Goal: Transaction & Acquisition: Purchase product/service

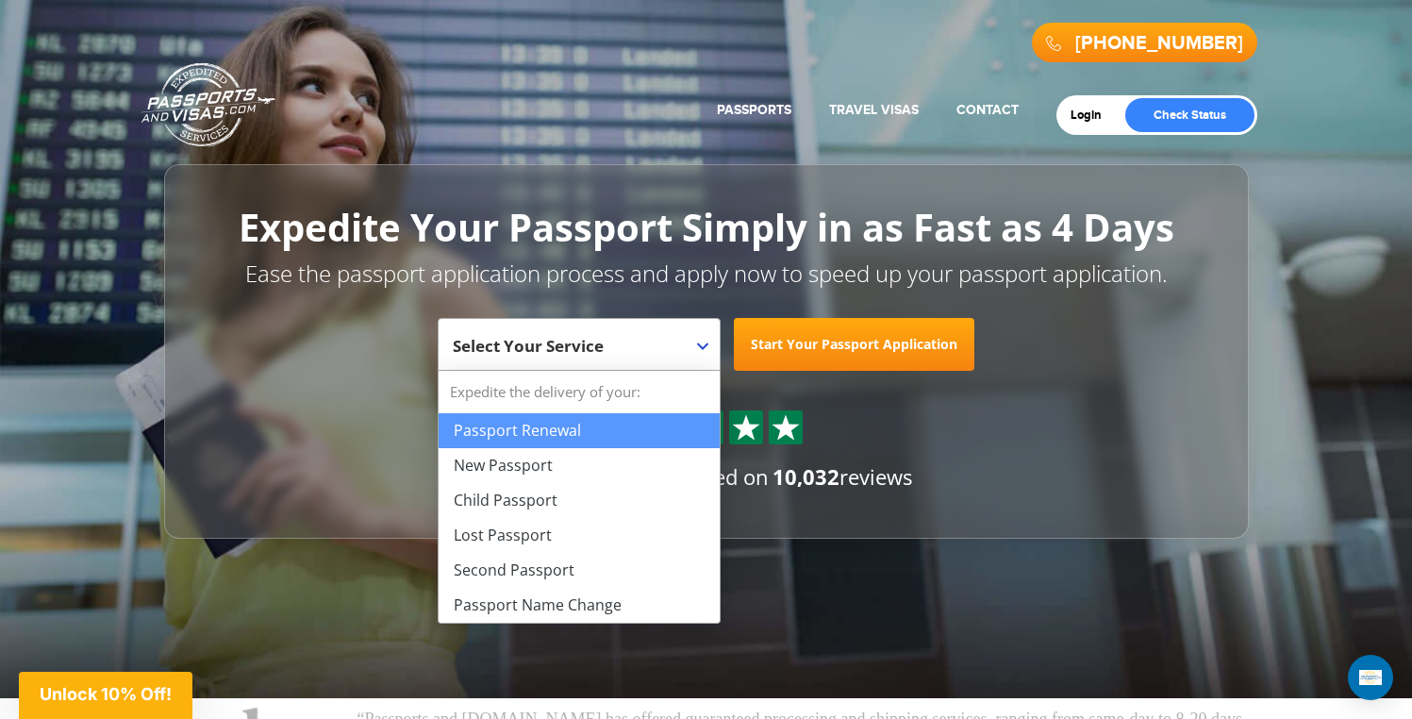
click at [698, 337] on span "Select Your Service" at bounding box center [577, 351] width 248 height 53
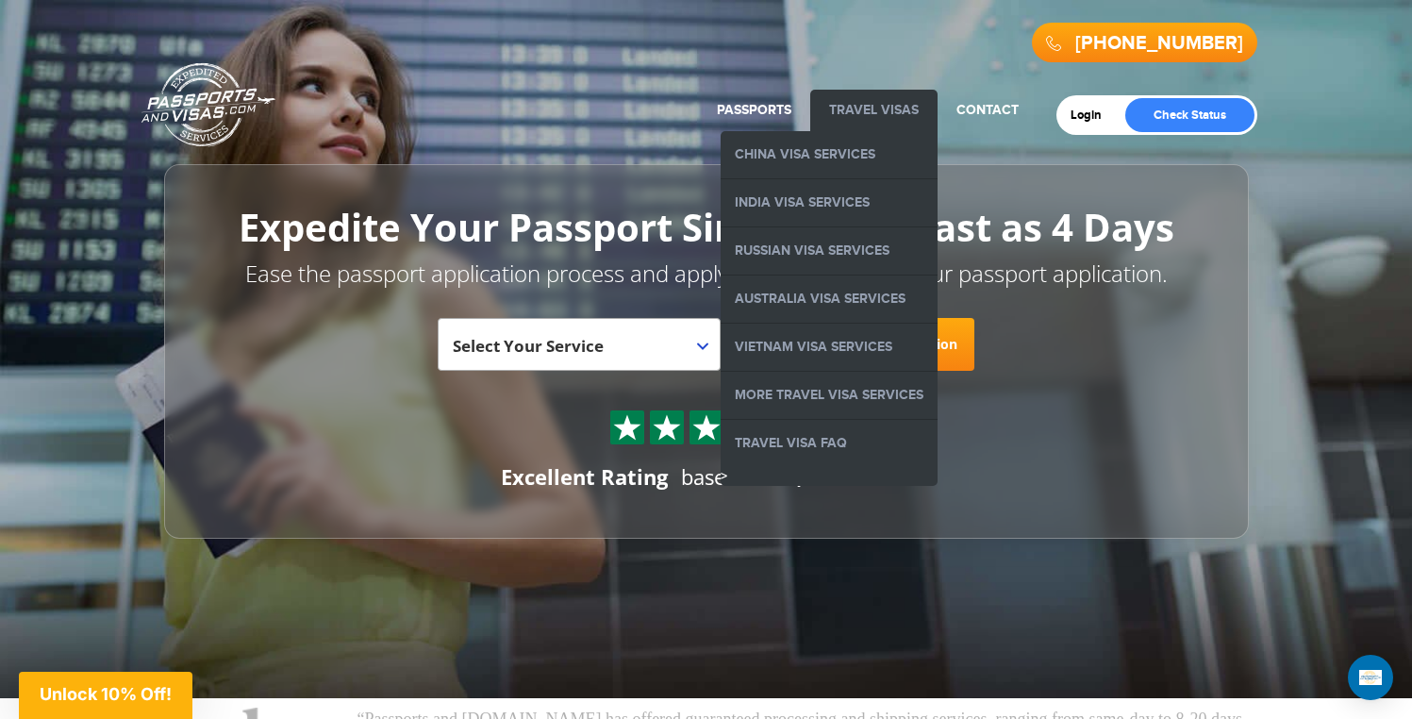
click at [907, 114] on link "Travel Visas" at bounding box center [874, 110] width 90 height 16
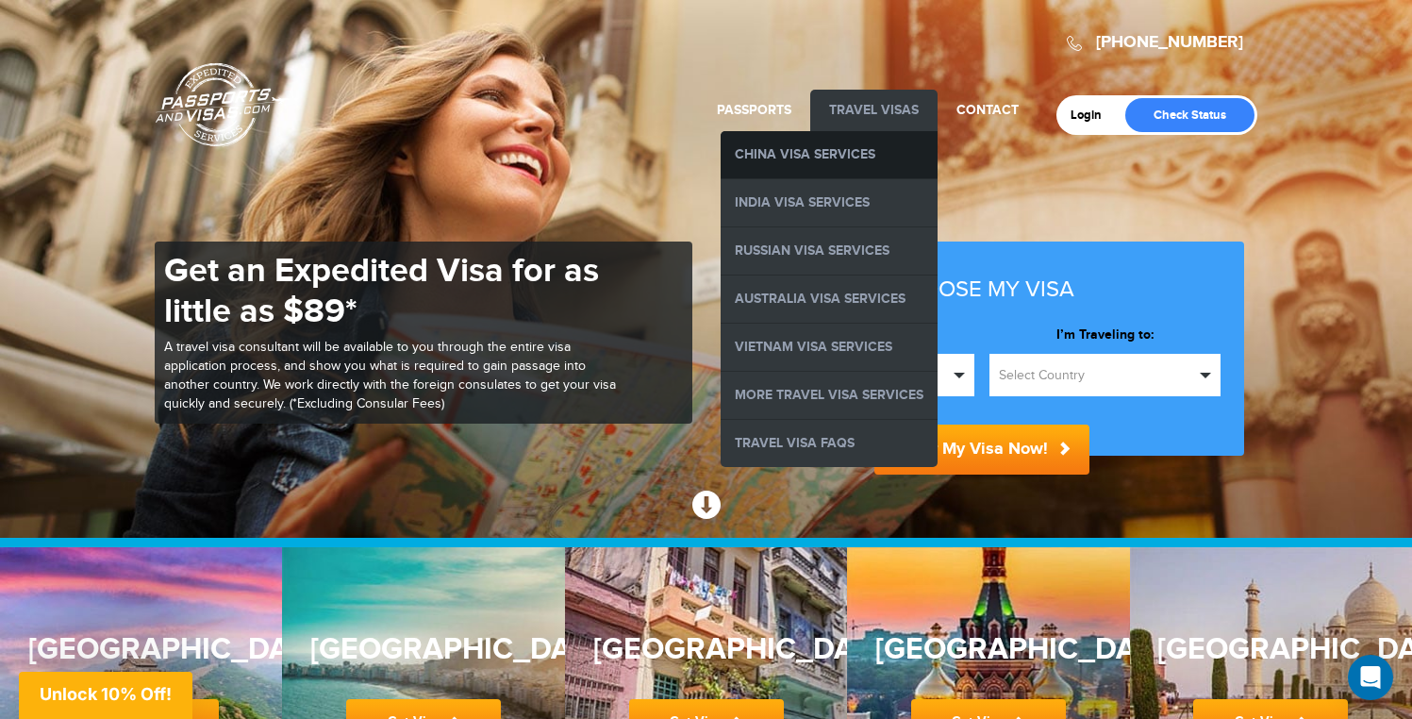
click at [873, 143] on link "China Visa Services" at bounding box center [829, 154] width 217 height 47
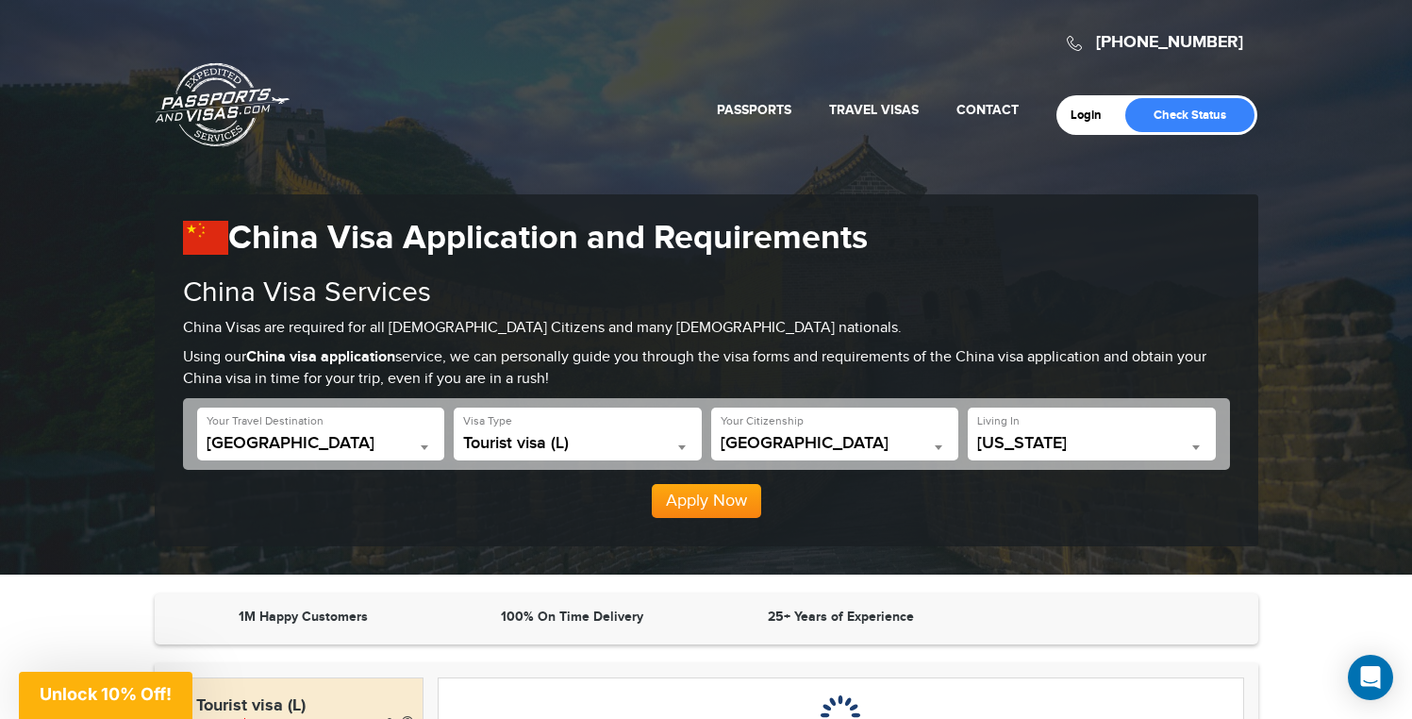
click at [589, 463] on div "**********" at bounding box center [706, 434] width 1047 height 72
click at [591, 441] on span "Tourist visa (L)" at bounding box center [577, 443] width 229 height 19
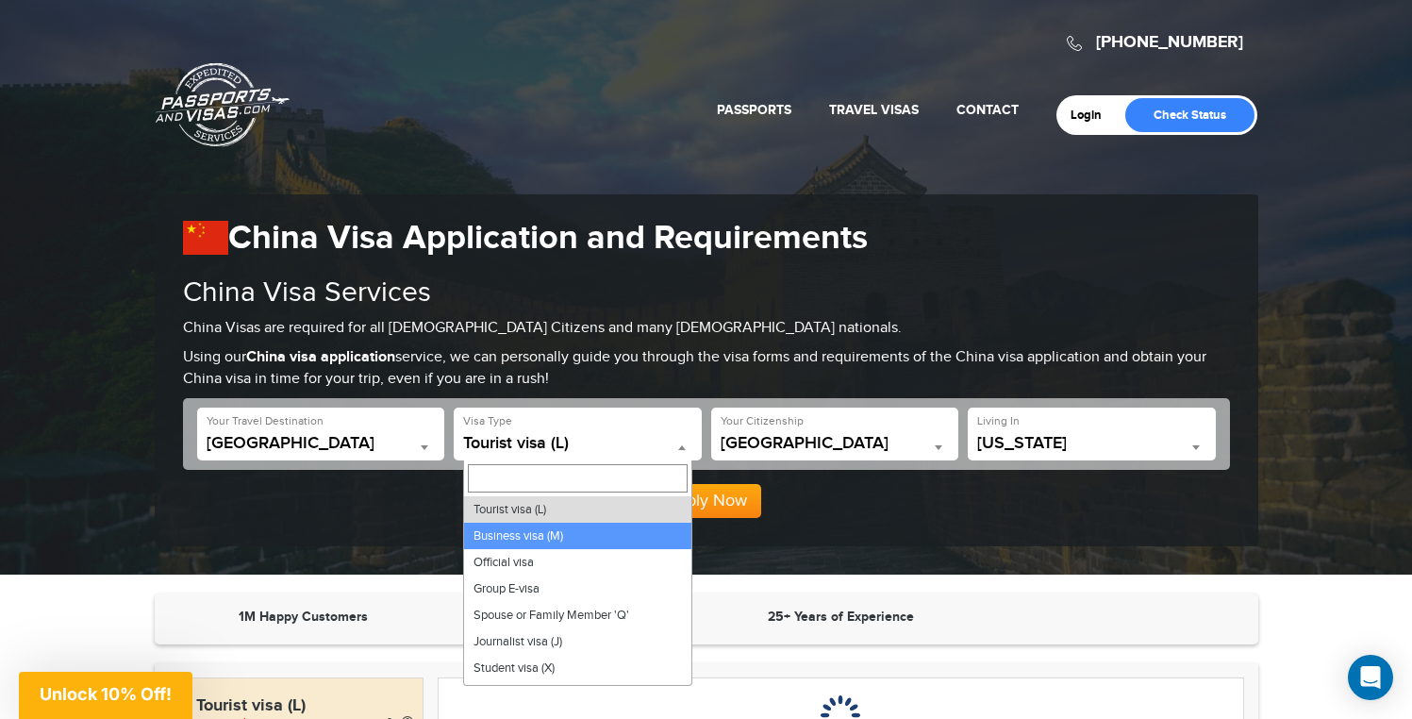
drag, startPoint x: 560, startPoint y: 537, endPoint x: 850, endPoint y: 472, distance: 296.8
select select "*****"
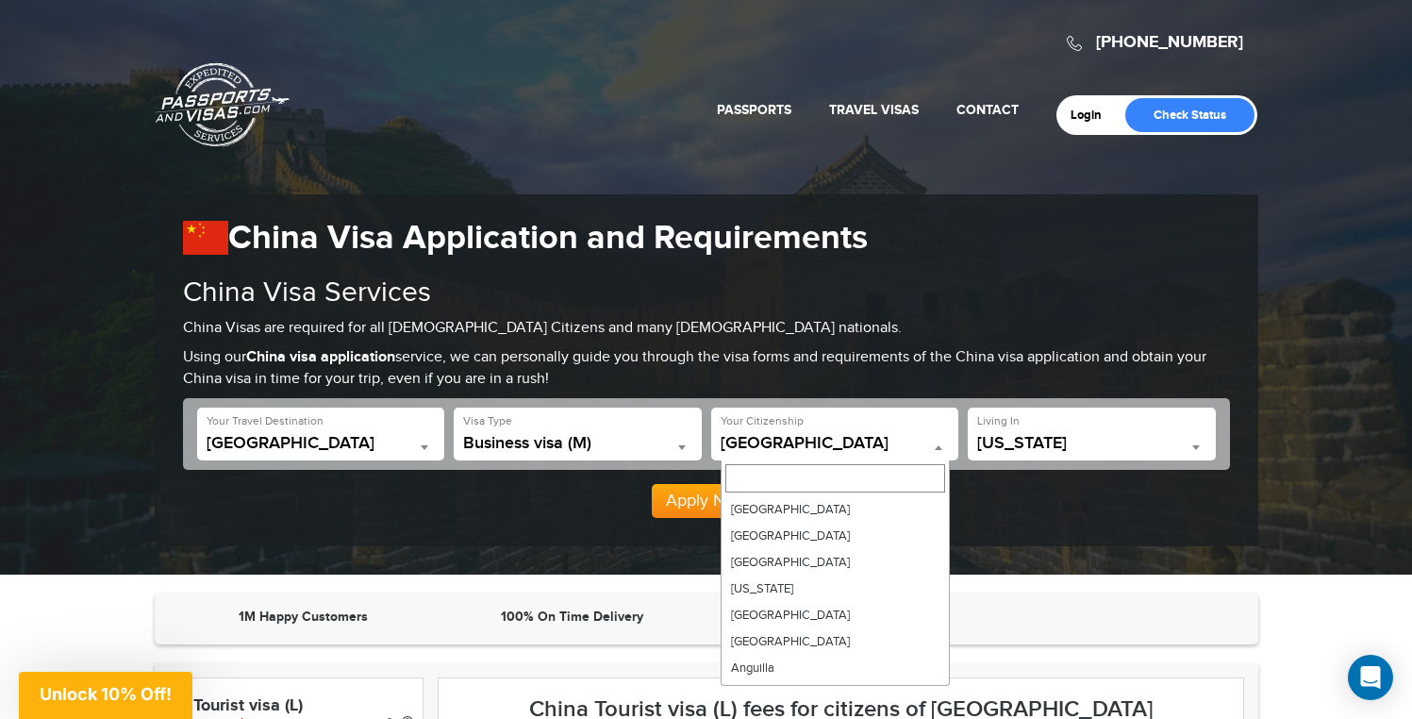
click at [911, 457] on span "[GEOGRAPHIC_DATA]" at bounding box center [835, 447] width 229 height 26
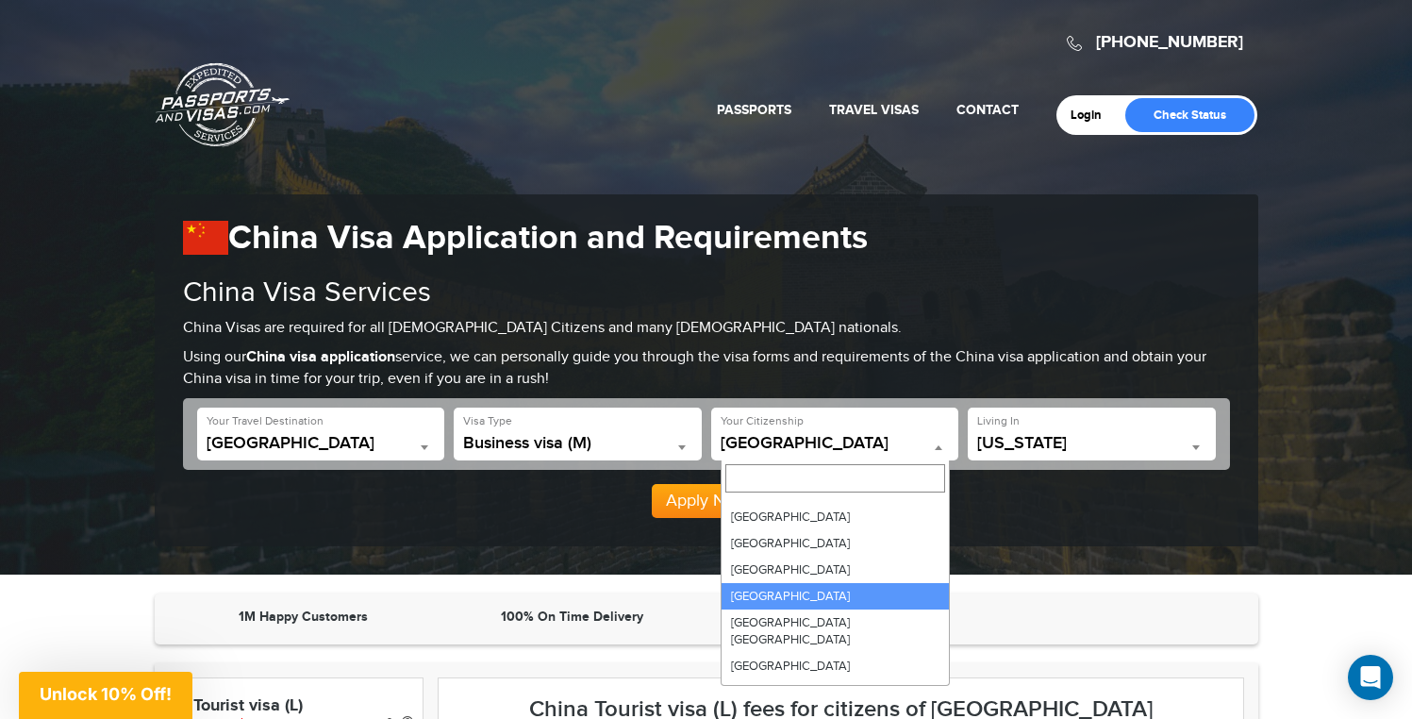
drag, startPoint x: 836, startPoint y: 561, endPoint x: 1056, endPoint y: 483, distance: 234.2
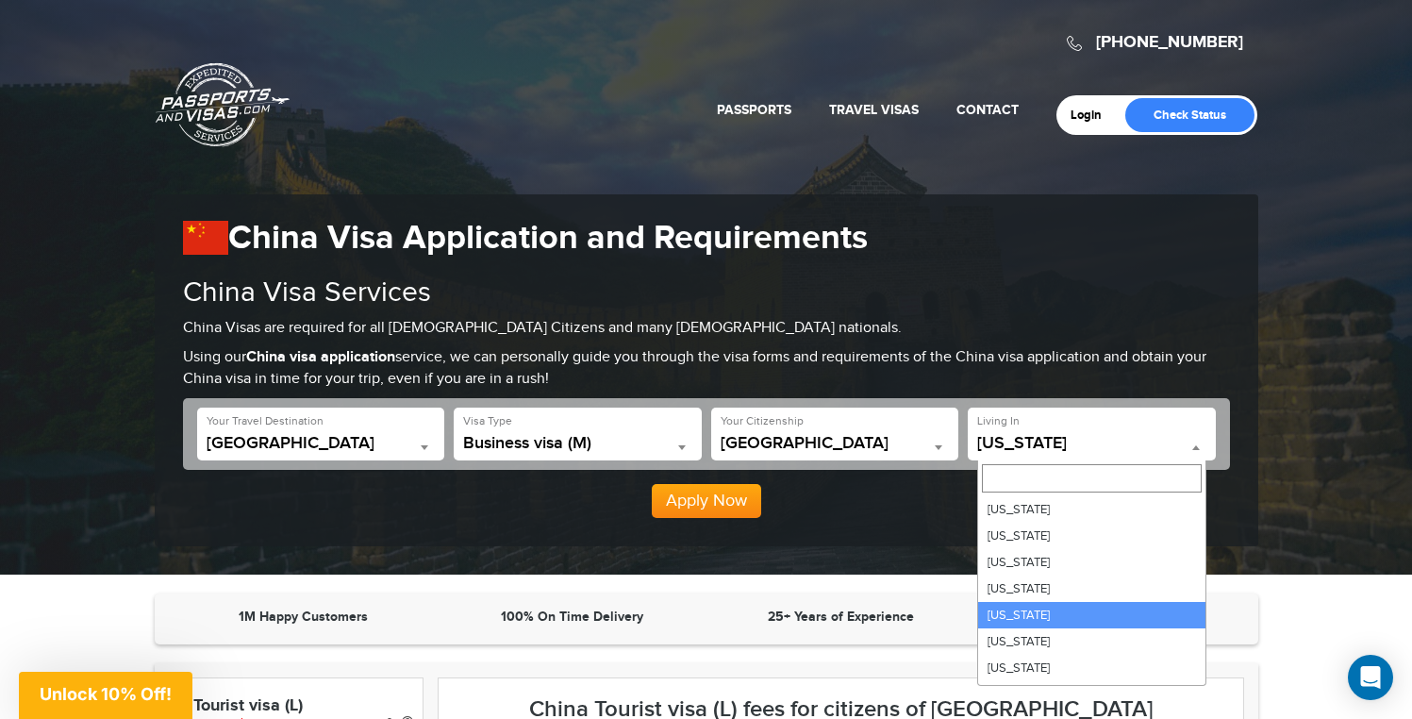
click at [1098, 454] on span "California" at bounding box center [1091, 447] width 229 height 26
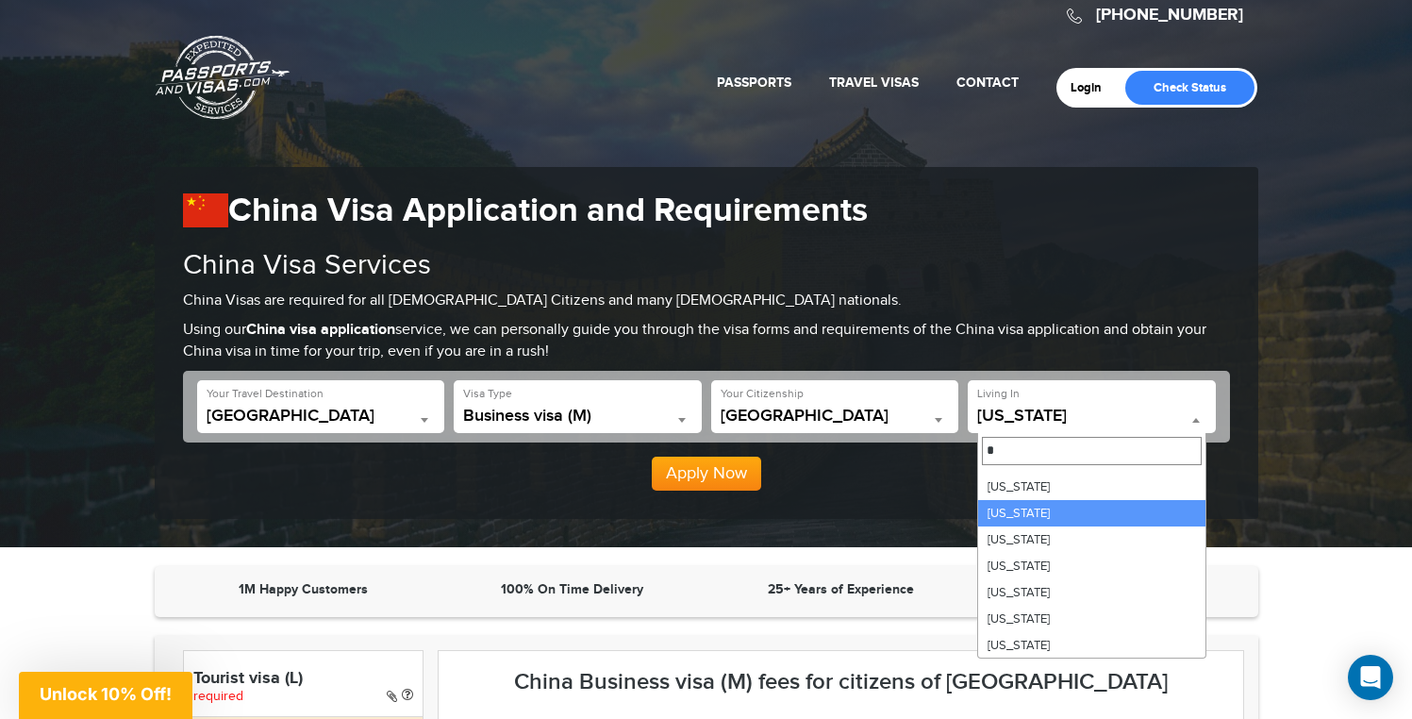
scroll to position [57, 0]
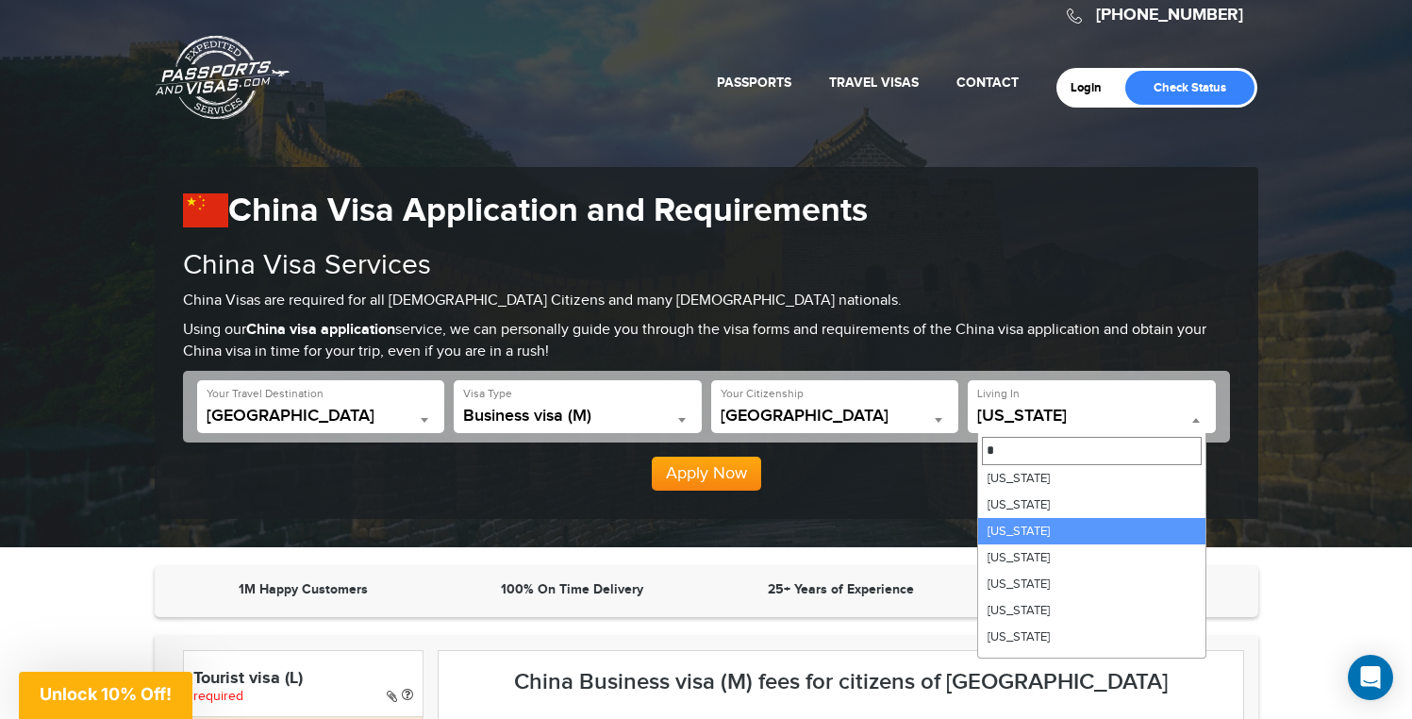
type input "*"
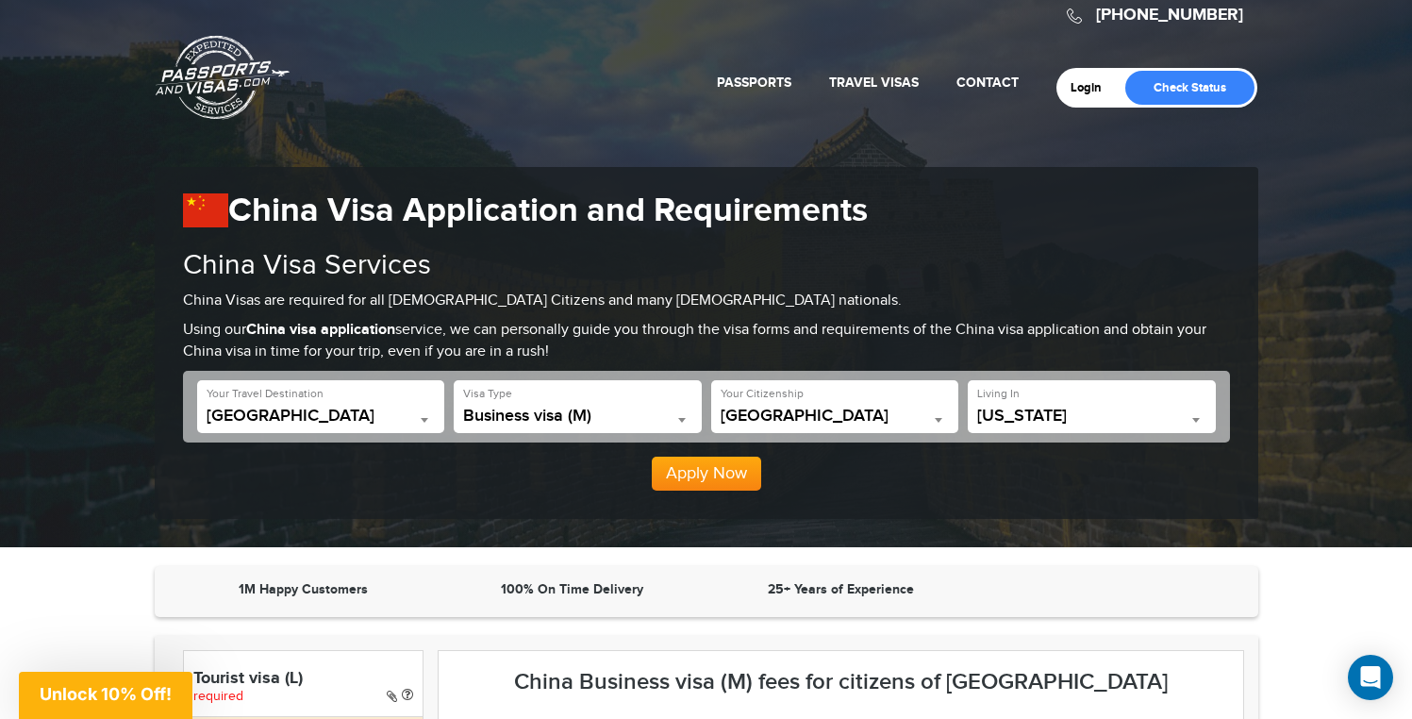
select select "**"
click at [738, 474] on button "Apply Now" at bounding box center [706, 474] width 109 height 34
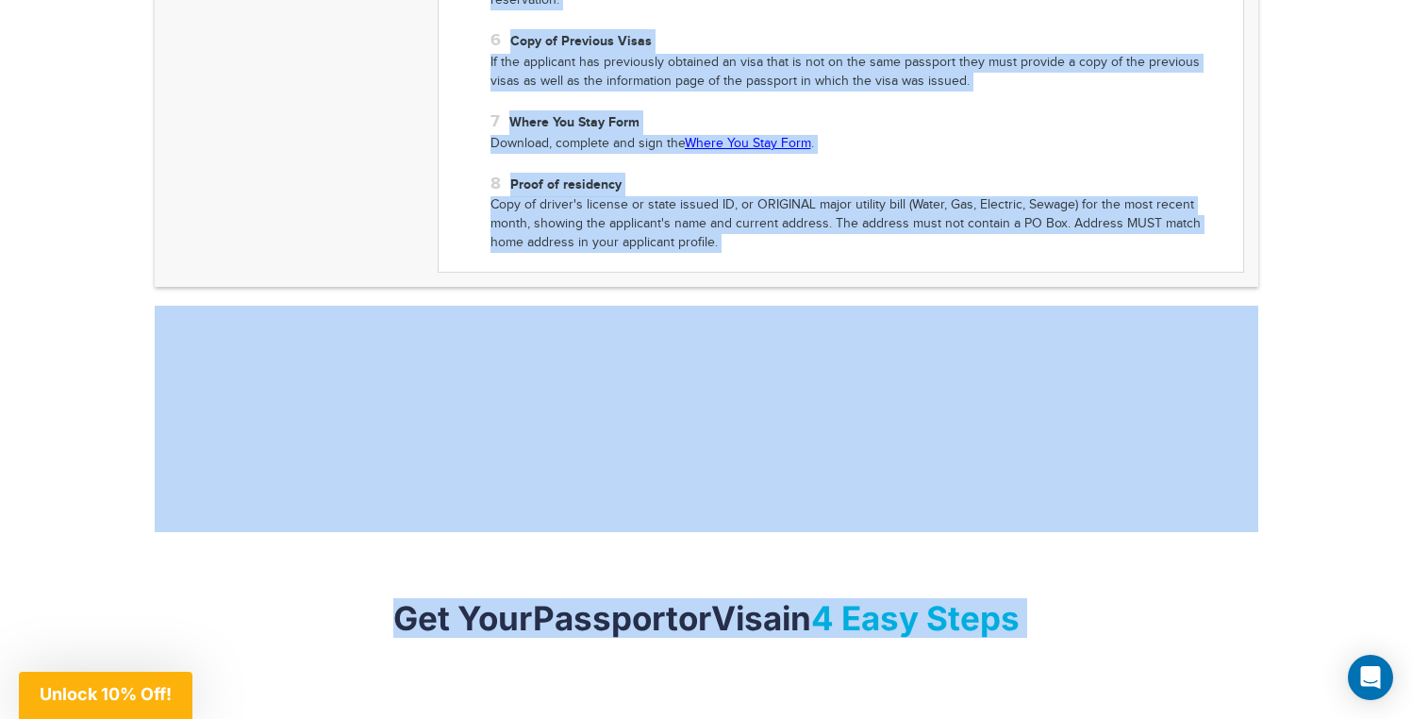
scroll to position [2068, 0]
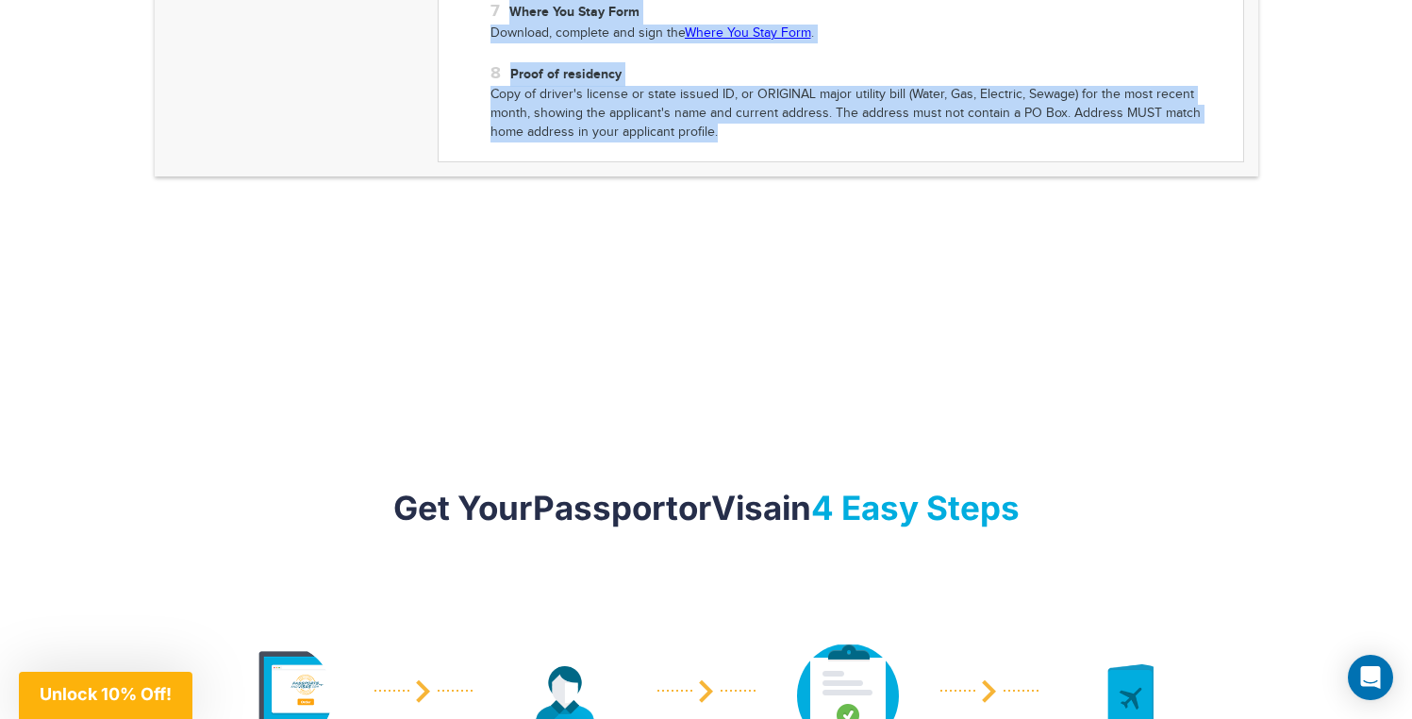
drag, startPoint x: 577, startPoint y: 269, endPoint x: 1177, endPoint y: 110, distance: 620.5
copy div "China Tourist visa (L) application and requirements China Visa Online Applicati…"
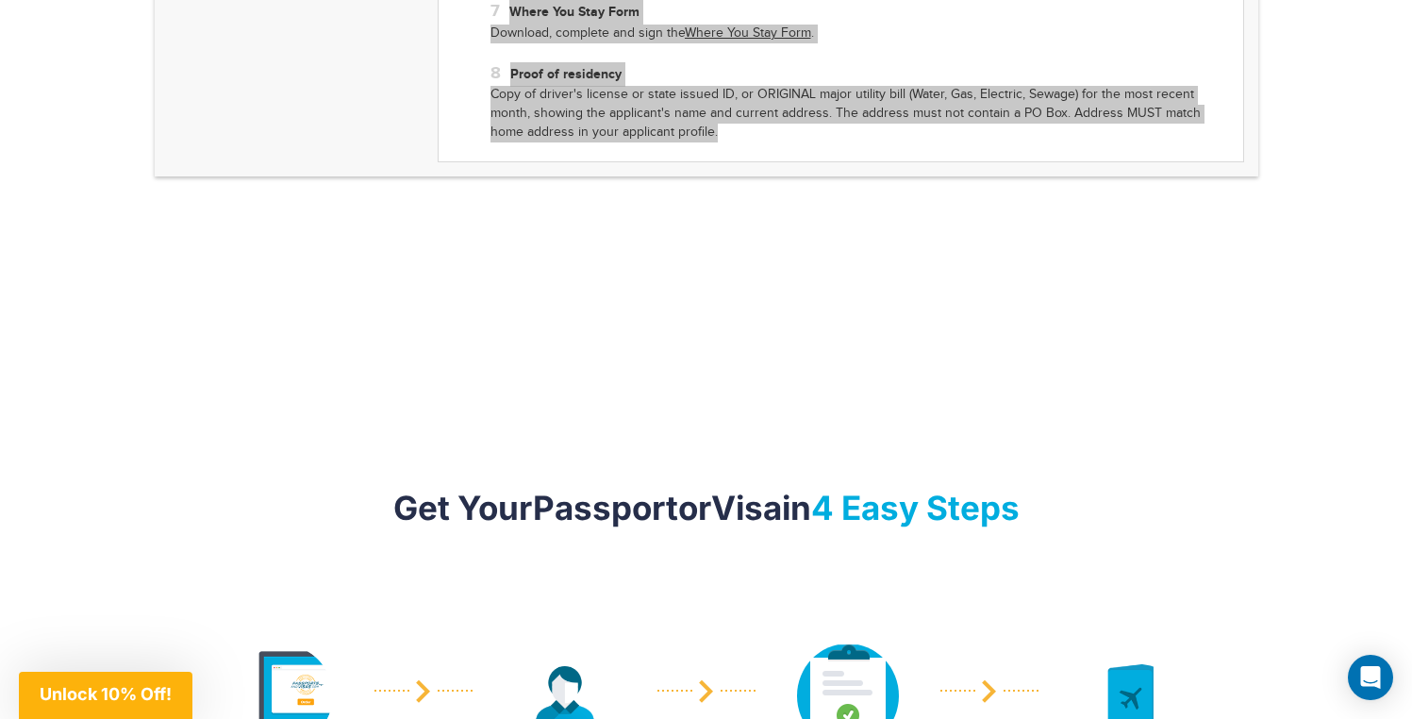
scroll to position [2066, 0]
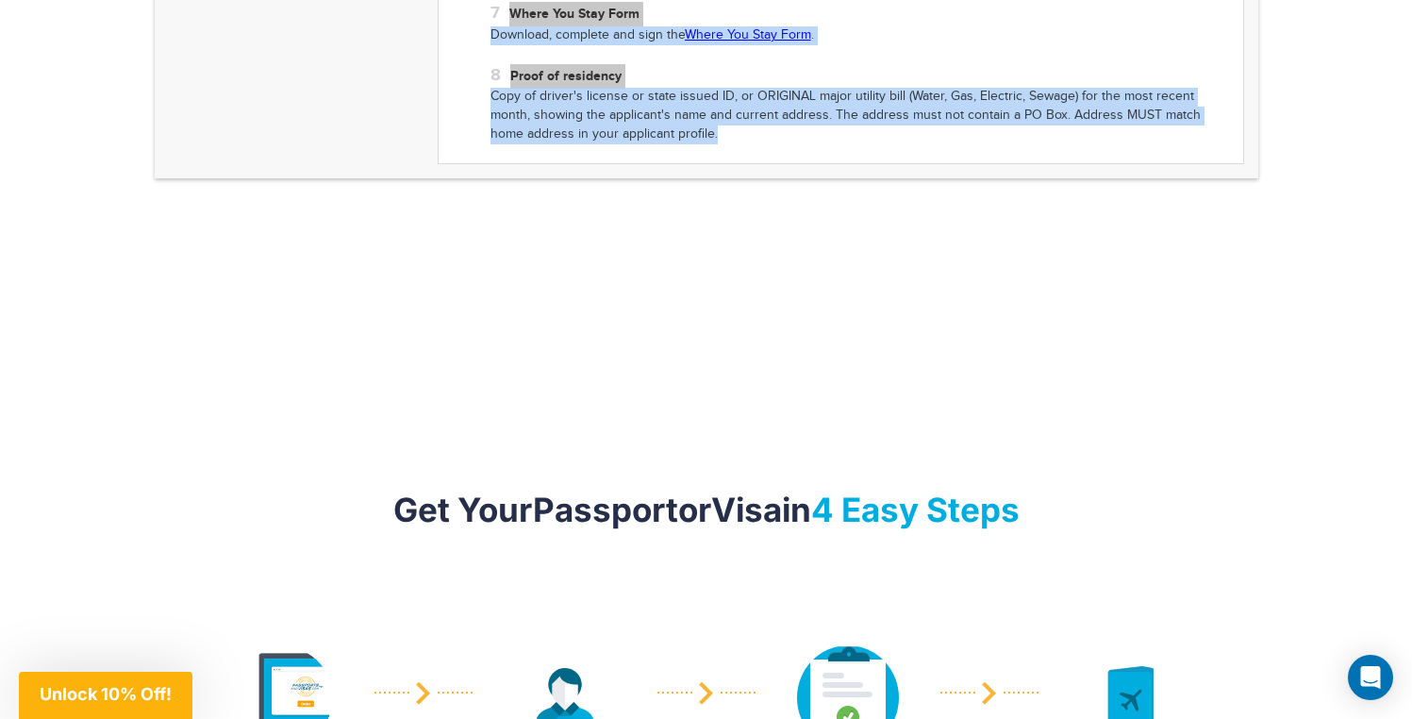
click at [935, 64] on li "Proof of residency Copy of driver's license or state issued ID, or ORIGINAL maj…" at bounding box center [860, 104] width 739 height 81
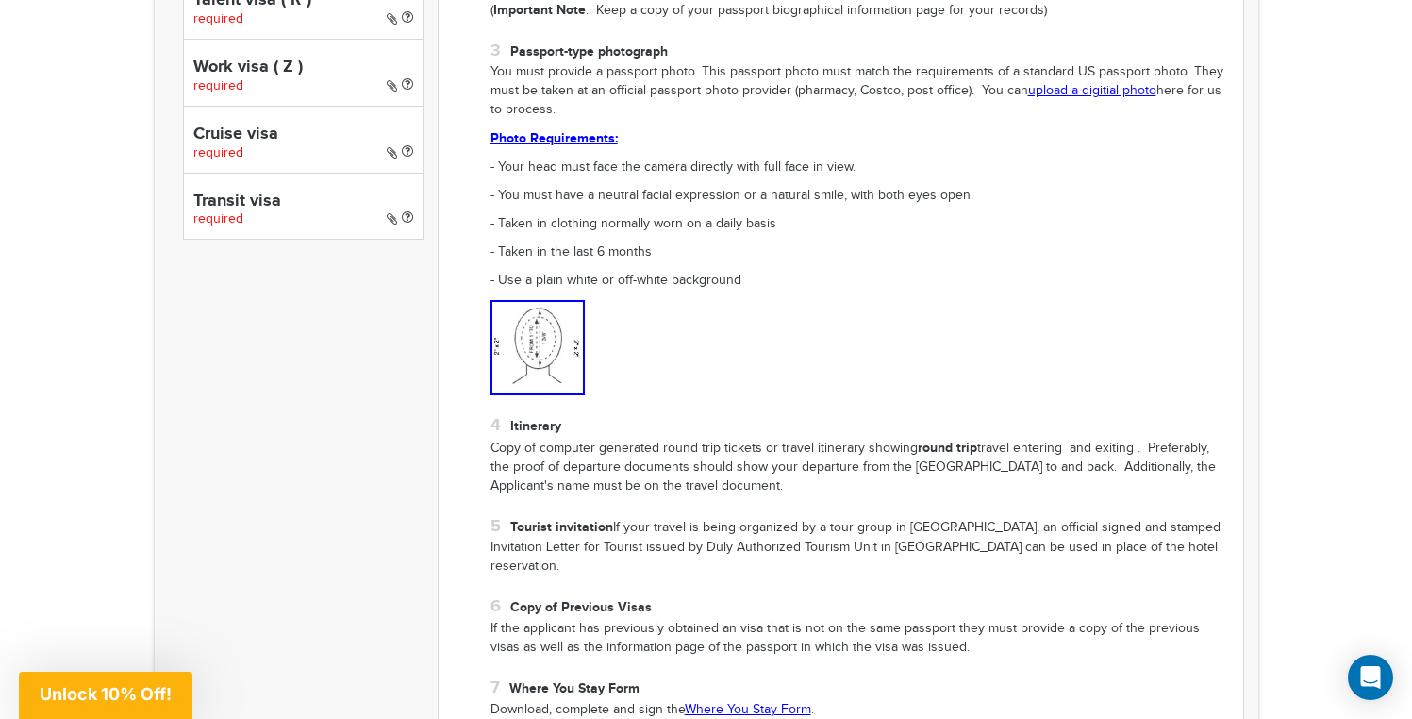
scroll to position [1394, 0]
